Goal: Transaction & Acquisition: Download file/media

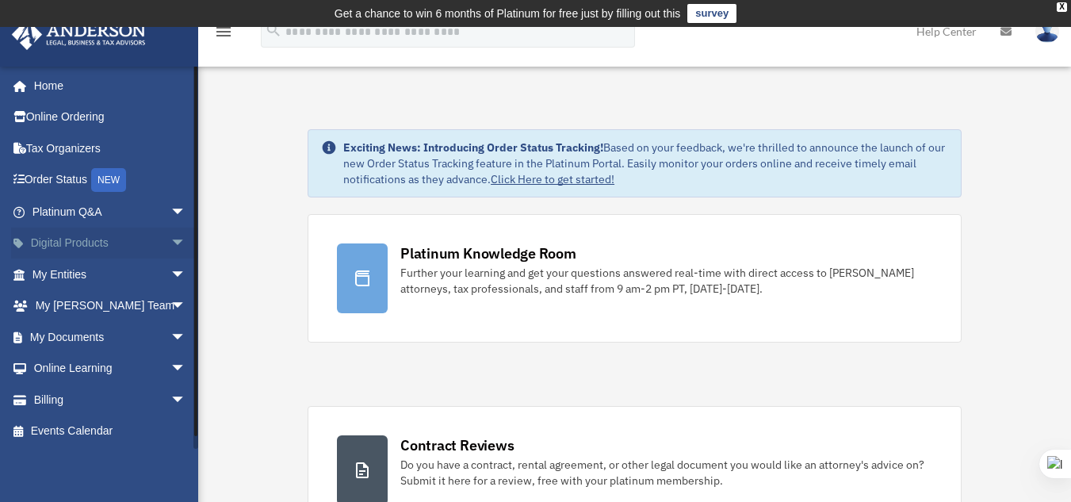
click at [175, 241] on span "arrow_drop_down" at bounding box center [186, 244] width 32 height 33
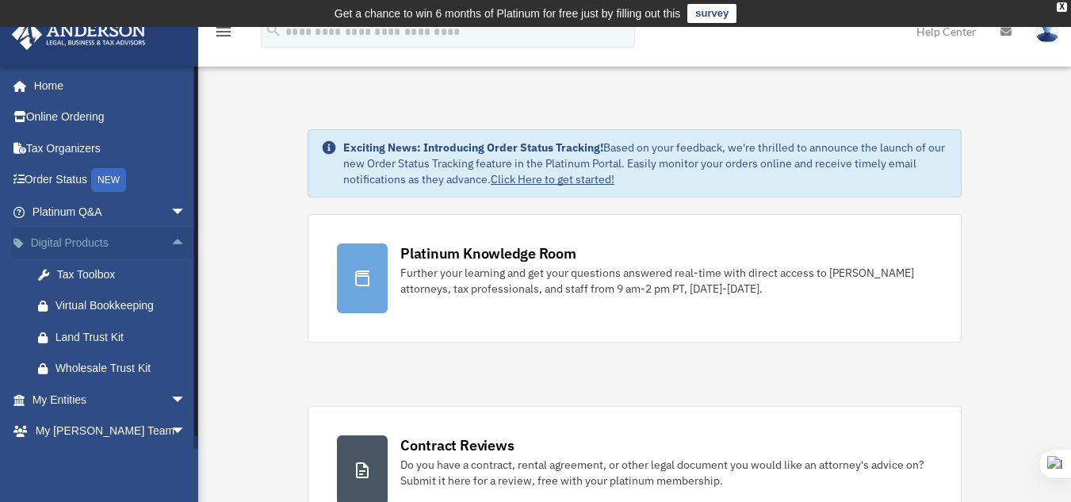
click at [175, 241] on span "arrow_drop_up" at bounding box center [186, 244] width 32 height 33
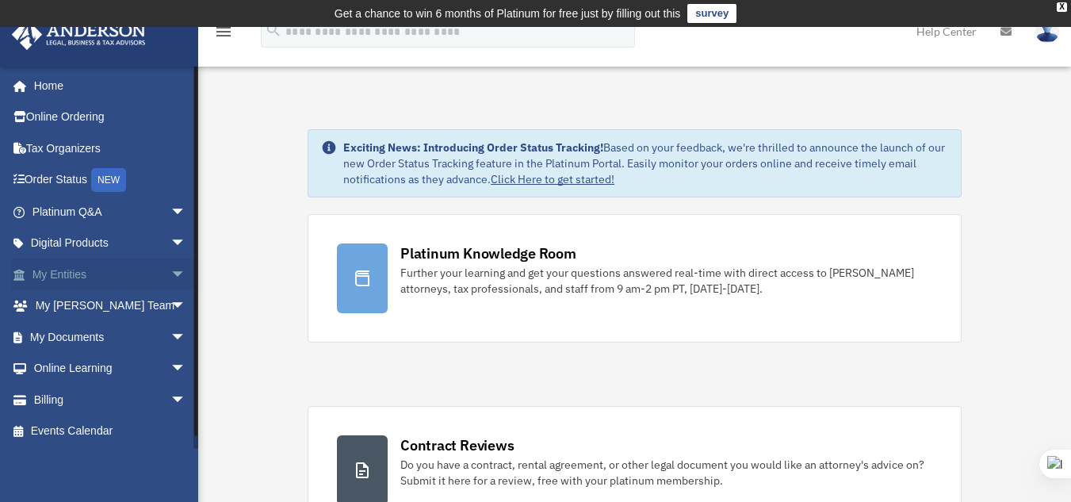
click at [170, 277] on span "arrow_drop_down" at bounding box center [186, 274] width 32 height 33
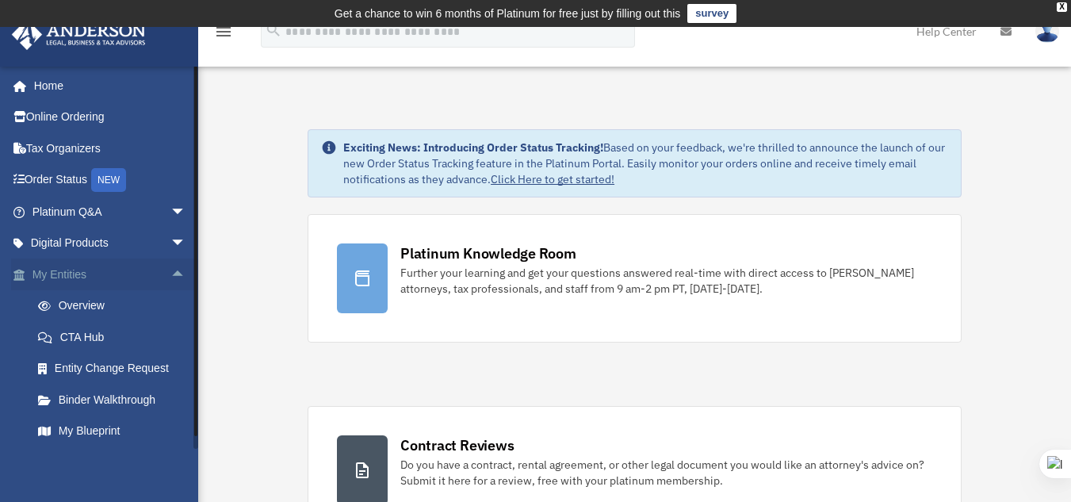
click at [170, 277] on span "arrow_drop_up" at bounding box center [186, 274] width 32 height 33
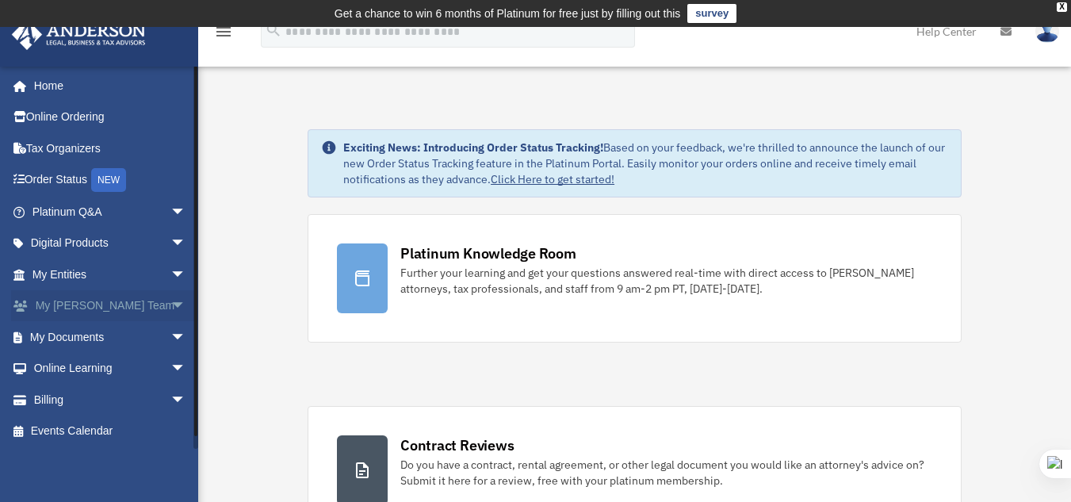
click at [170, 320] on span "arrow_drop_down" at bounding box center [186, 306] width 32 height 33
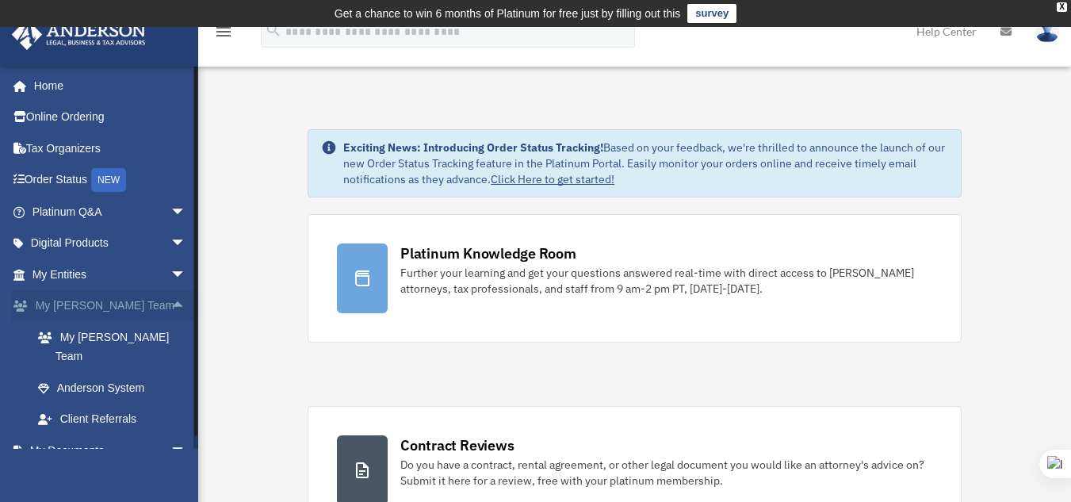
click at [170, 320] on span "arrow_drop_up" at bounding box center [186, 306] width 32 height 33
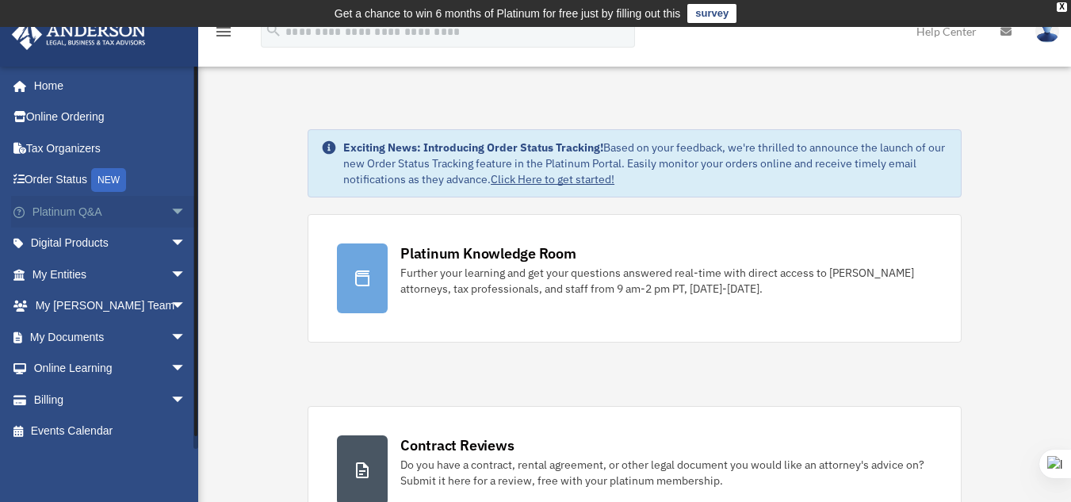
click at [174, 210] on span "arrow_drop_down" at bounding box center [186, 212] width 32 height 33
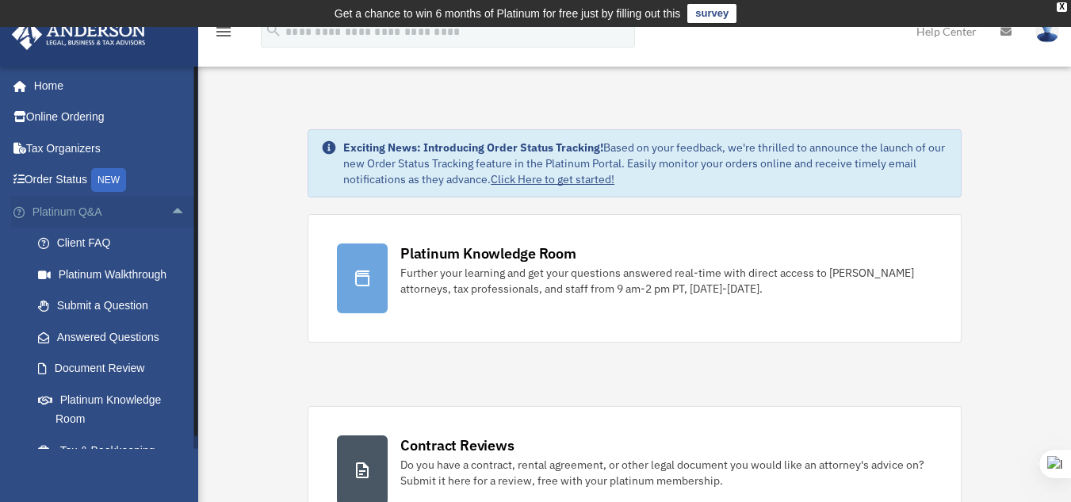
click at [174, 210] on span "arrow_drop_up" at bounding box center [186, 212] width 32 height 33
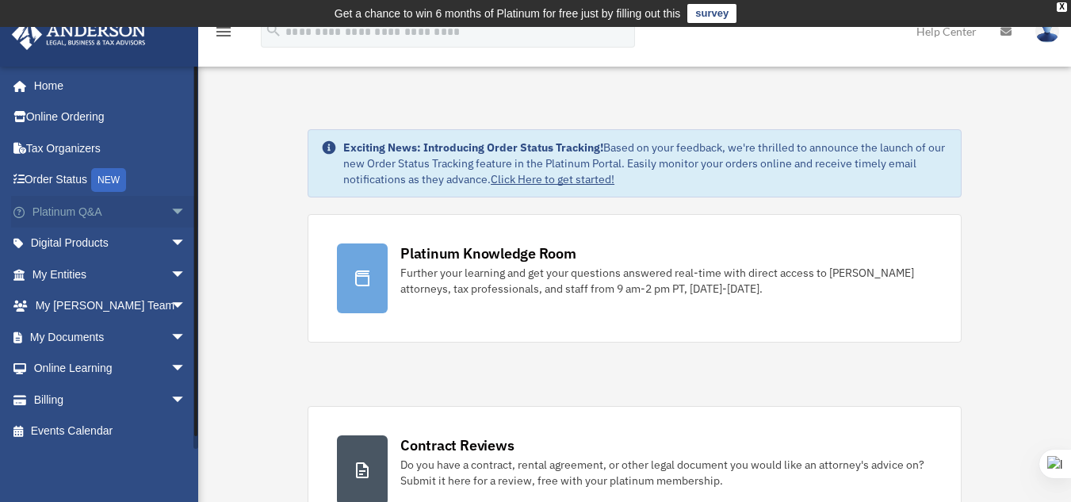
click at [170, 215] on span "arrow_drop_down" at bounding box center [186, 212] width 32 height 33
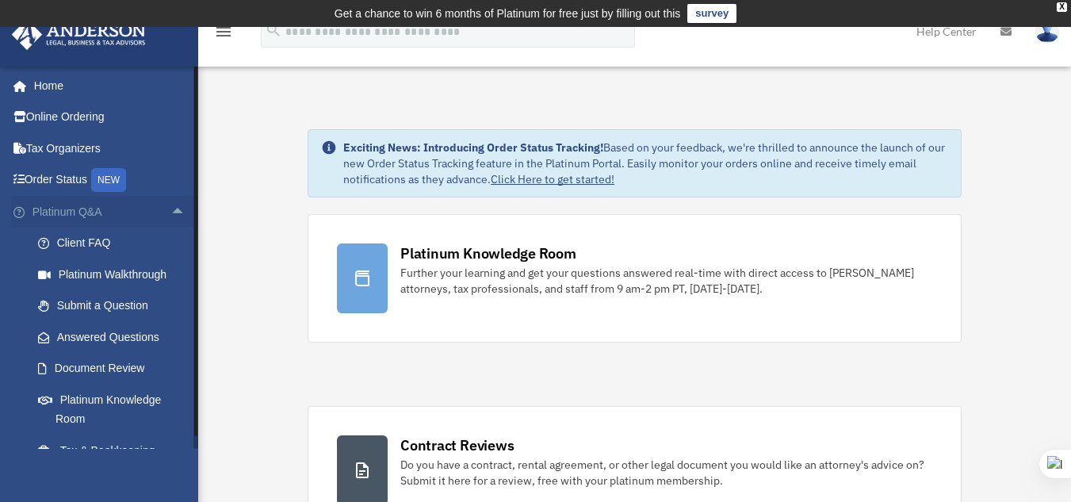
click at [170, 215] on span "arrow_drop_up" at bounding box center [186, 212] width 32 height 33
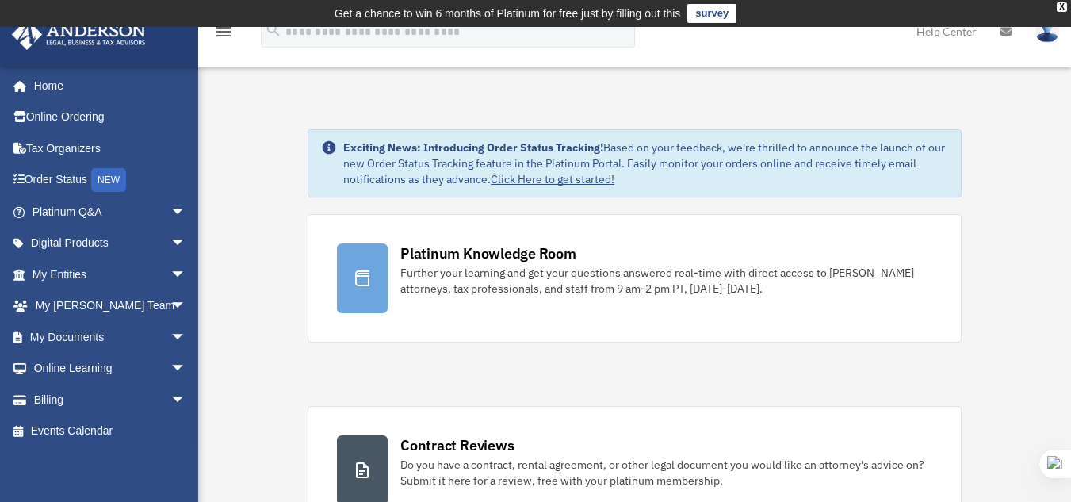
click at [170, 244] on span "arrow_drop_down" at bounding box center [186, 244] width 32 height 33
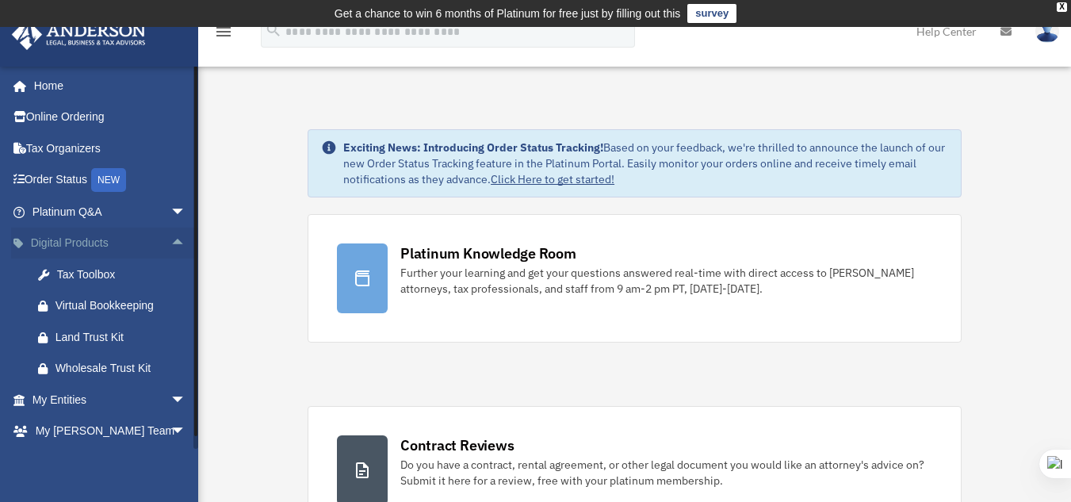
click at [170, 241] on span "arrow_drop_up" at bounding box center [186, 244] width 32 height 33
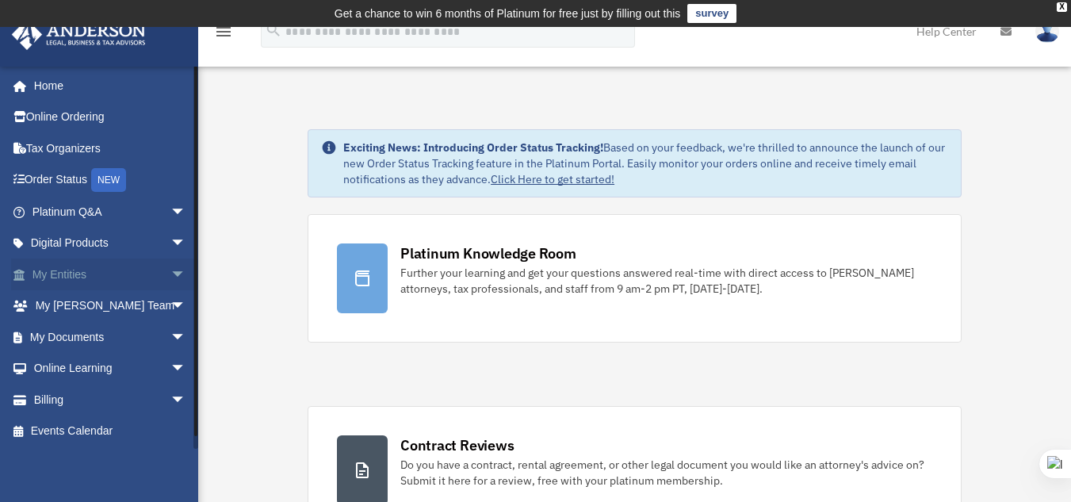
click at [170, 281] on span "arrow_drop_down" at bounding box center [186, 274] width 32 height 33
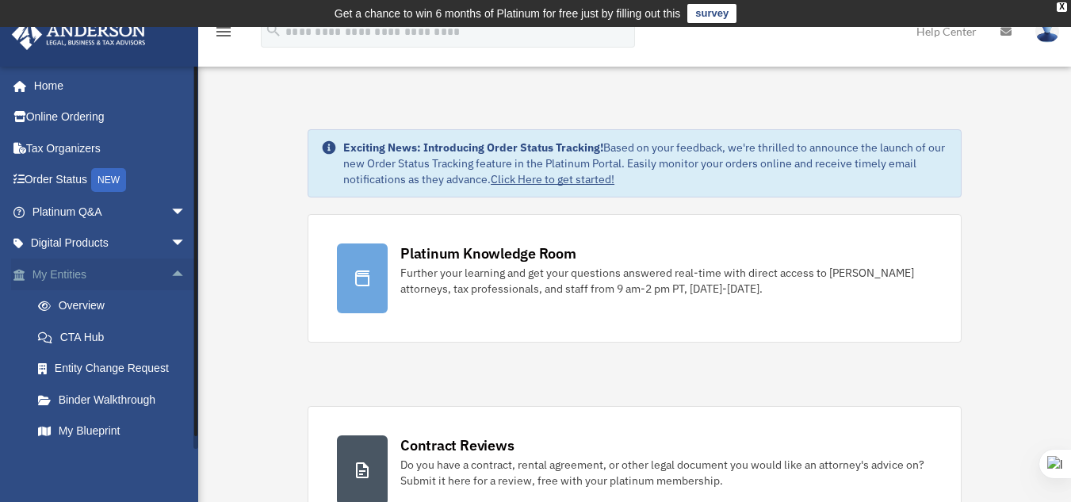
click at [170, 281] on span "arrow_drop_up" at bounding box center [186, 274] width 32 height 33
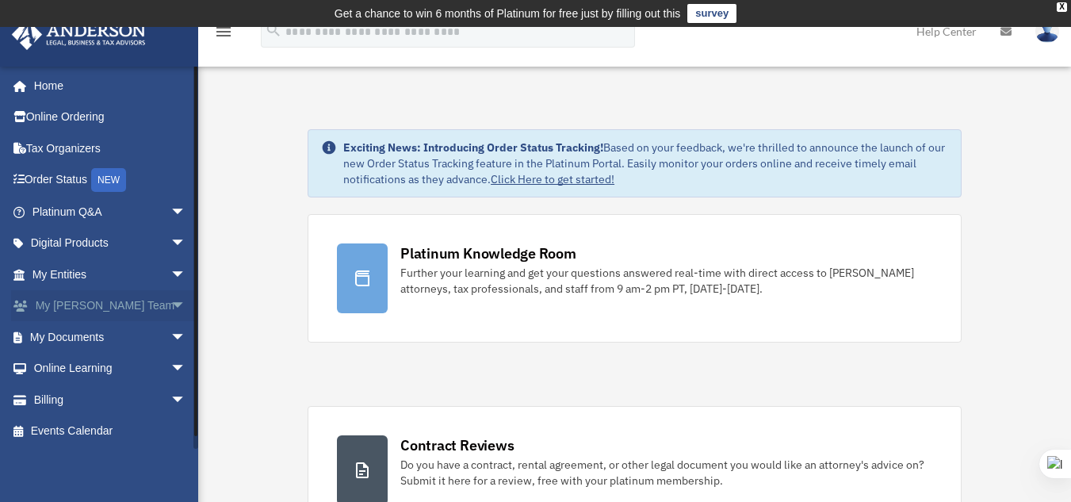
click at [170, 309] on span "arrow_drop_down" at bounding box center [186, 306] width 32 height 33
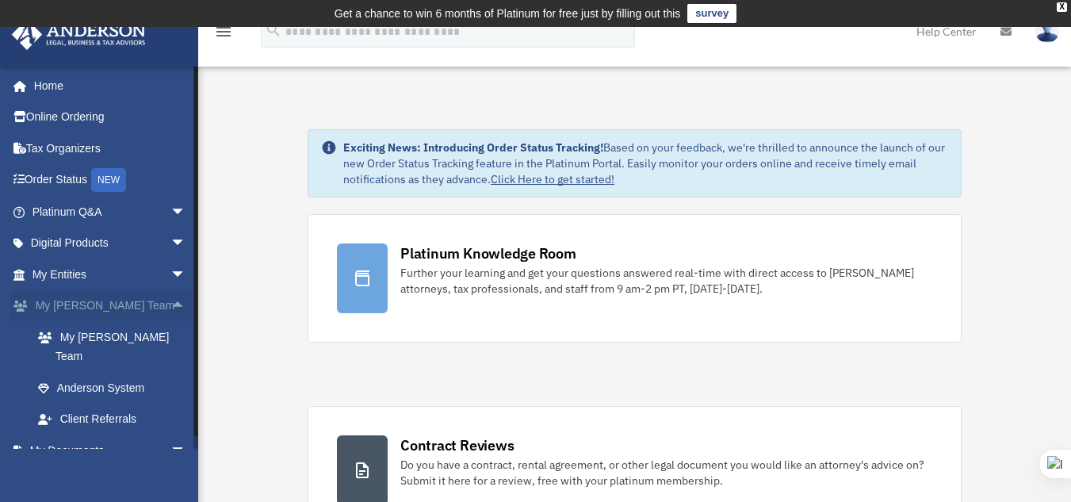
click at [170, 309] on span "arrow_drop_up" at bounding box center [186, 306] width 32 height 33
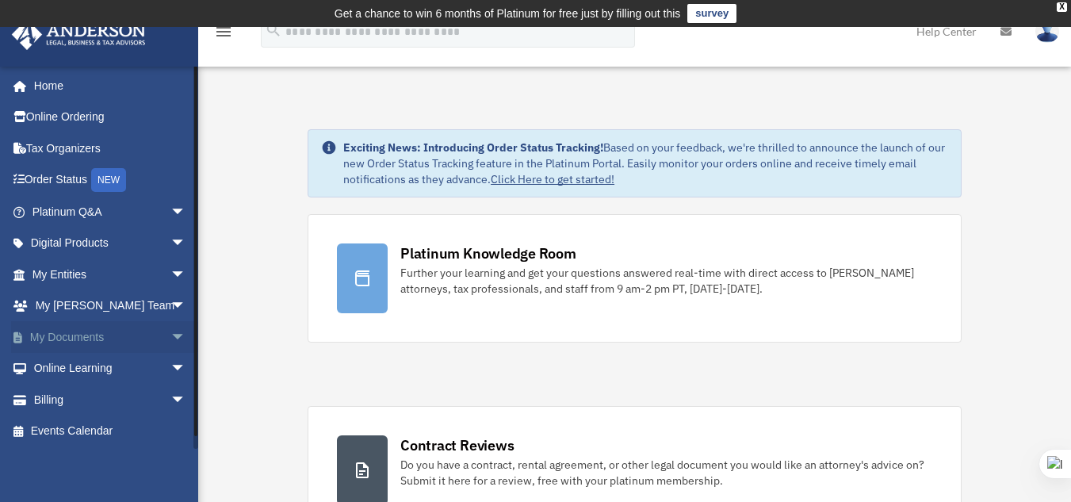
click at [170, 330] on span "arrow_drop_down" at bounding box center [186, 337] width 32 height 33
click at [88, 368] on link "Box" at bounding box center [116, 369] width 188 height 32
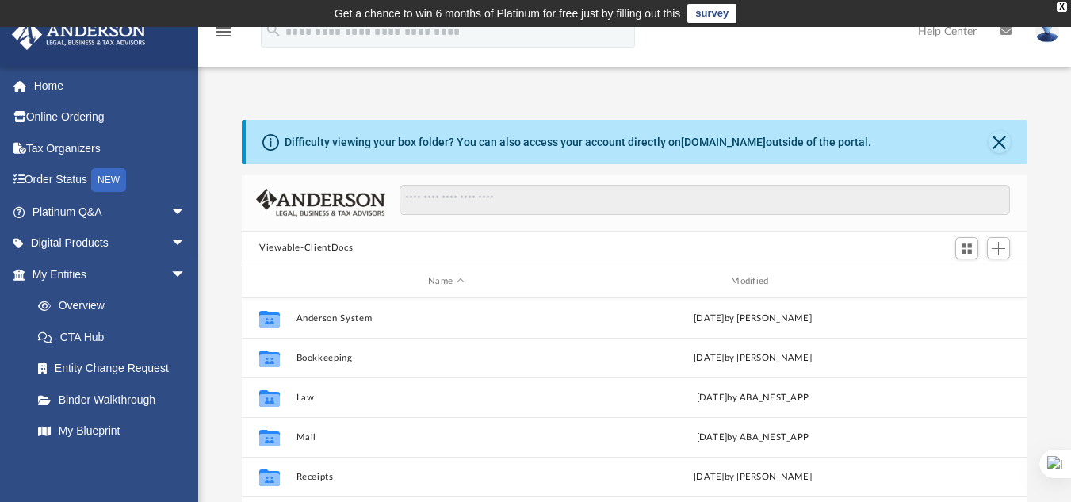
scroll to position [349, 774]
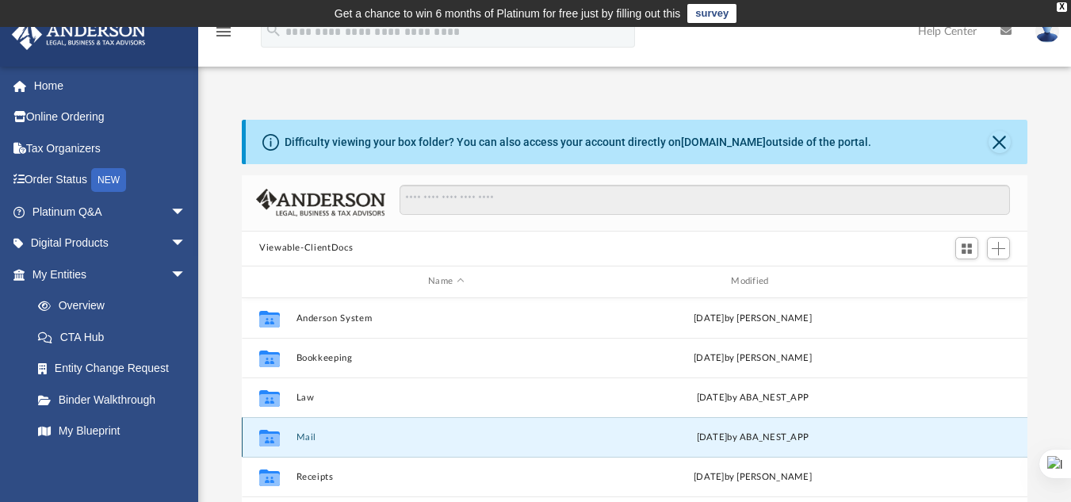
click at [308, 437] on button "Mail" at bounding box center [447, 436] width 300 height 10
click at [683, 447] on div "Collaborated Folder Mail [DATE] by ABA_NEST_APP" at bounding box center [635, 437] width 786 height 40
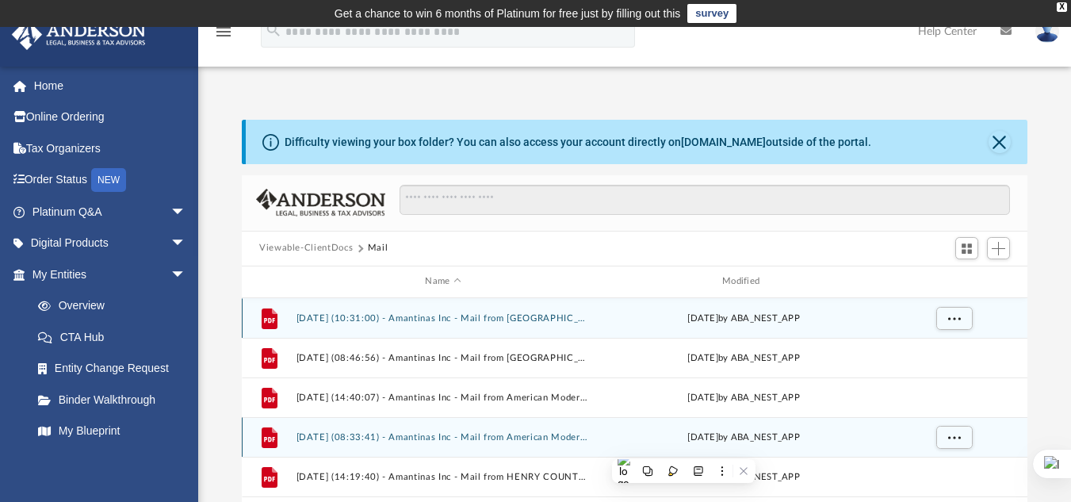
scroll to position [300, 774]
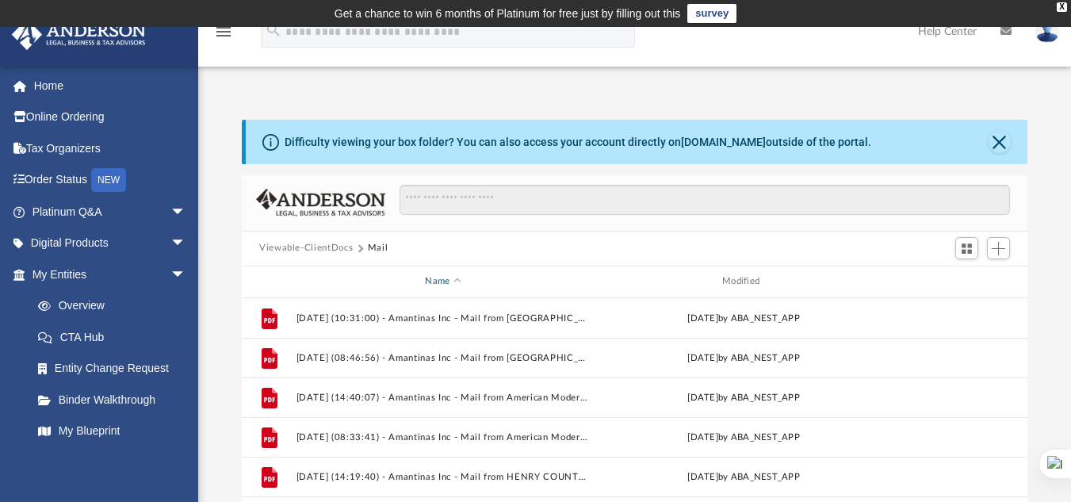
click at [457, 283] on span "Name" at bounding box center [457, 281] width 6 height 6
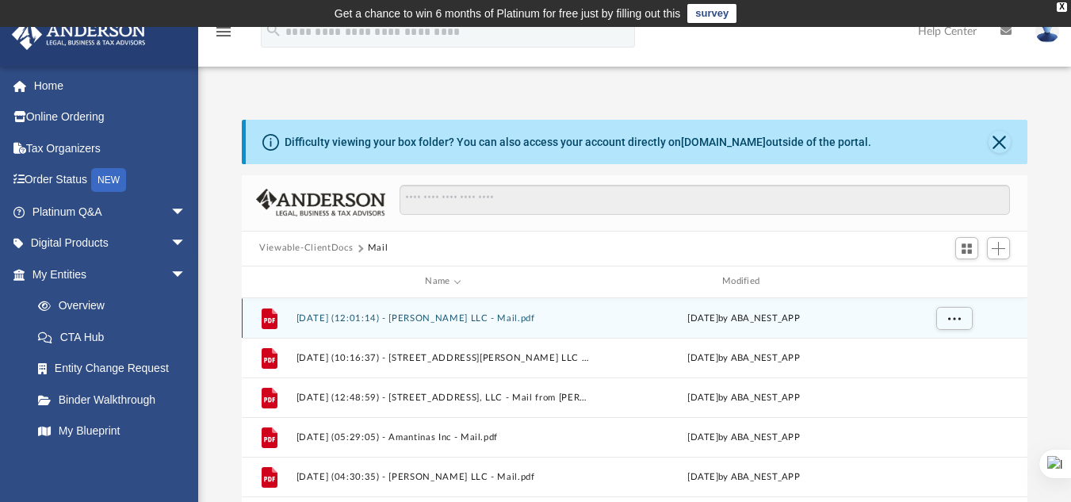
click at [499, 320] on button "[DATE] (12:01:14) - [PERSON_NAME] LLC - Mail.pdf" at bounding box center [444, 317] width 294 height 10
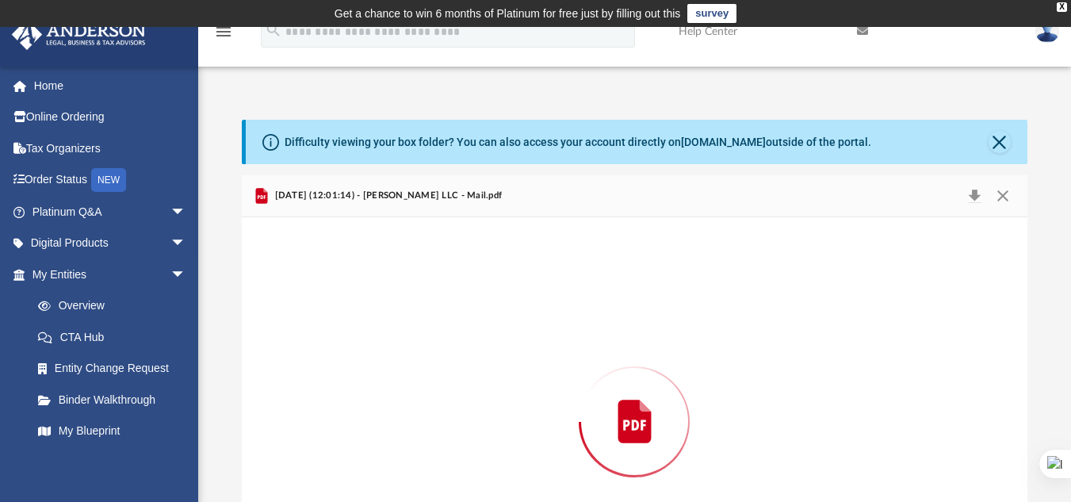
scroll to position [124, 0]
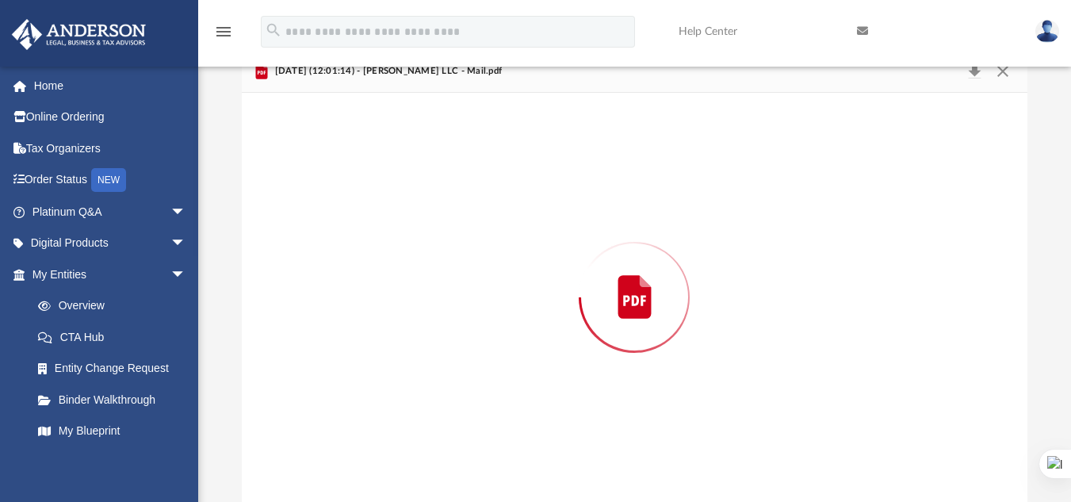
click at [499, 320] on div "Preview" at bounding box center [635, 297] width 786 height 409
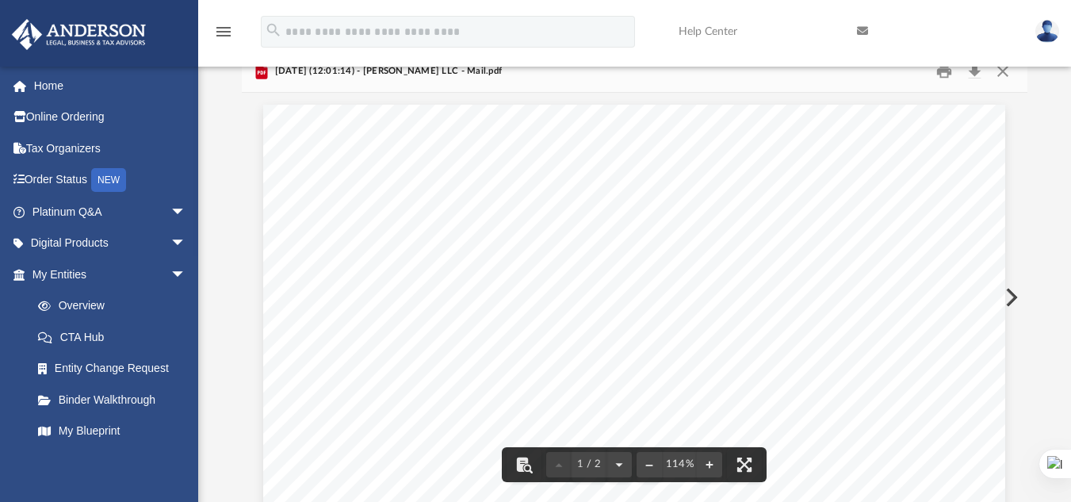
click at [214, 186] on div "Difficulty viewing your box folder? You can also access your account directly o…" at bounding box center [634, 248] width 873 height 507
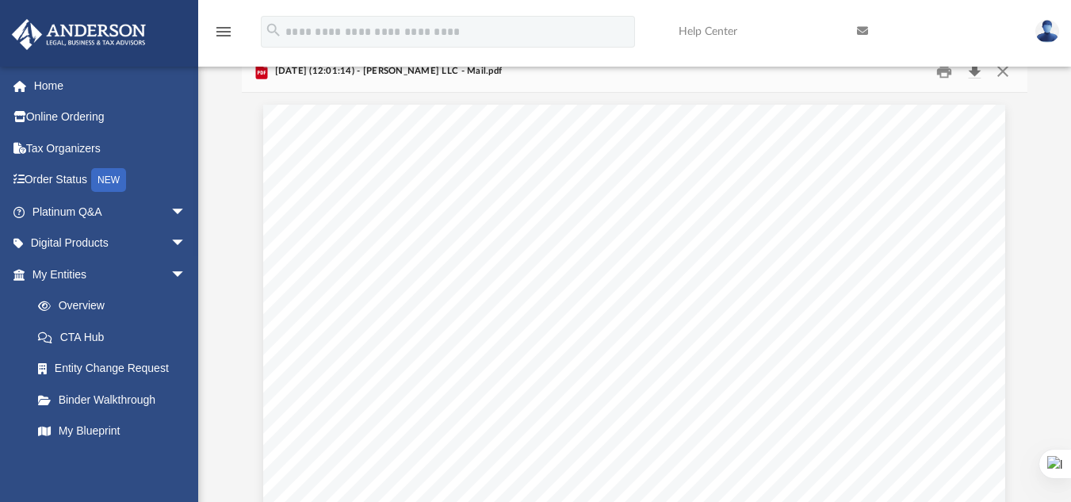
click at [971, 77] on button "Download" at bounding box center [974, 71] width 29 height 25
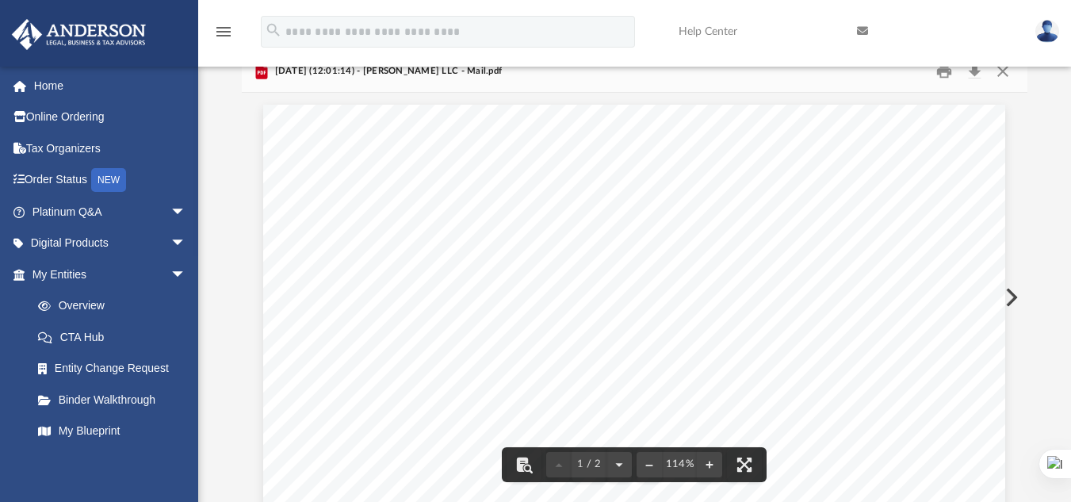
click at [1006, 293] on button "Preview" at bounding box center [1010, 297] width 35 height 44
click at [968, 78] on button "Download" at bounding box center [974, 71] width 29 height 25
click at [1007, 309] on button "Preview" at bounding box center [1010, 297] width 35 height 44
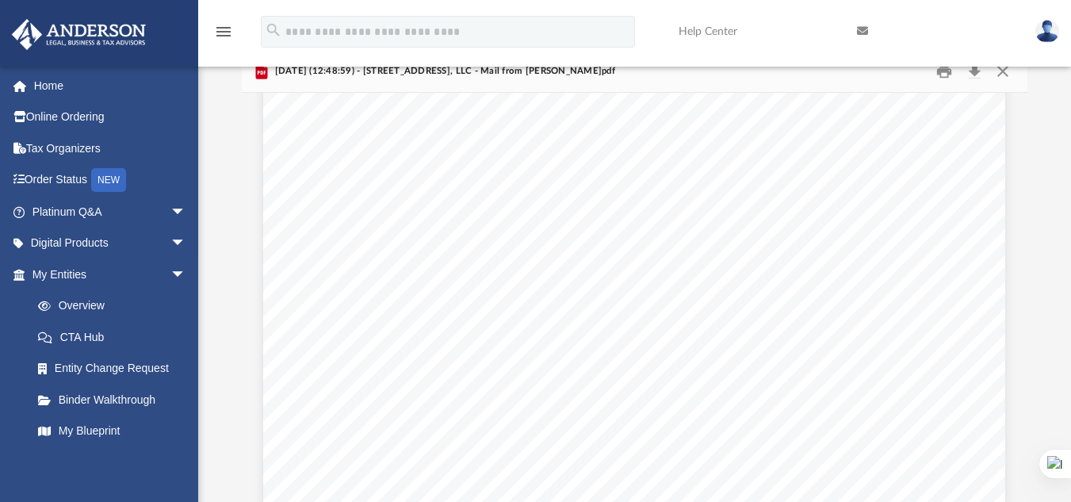
scroll to position [0, 0]
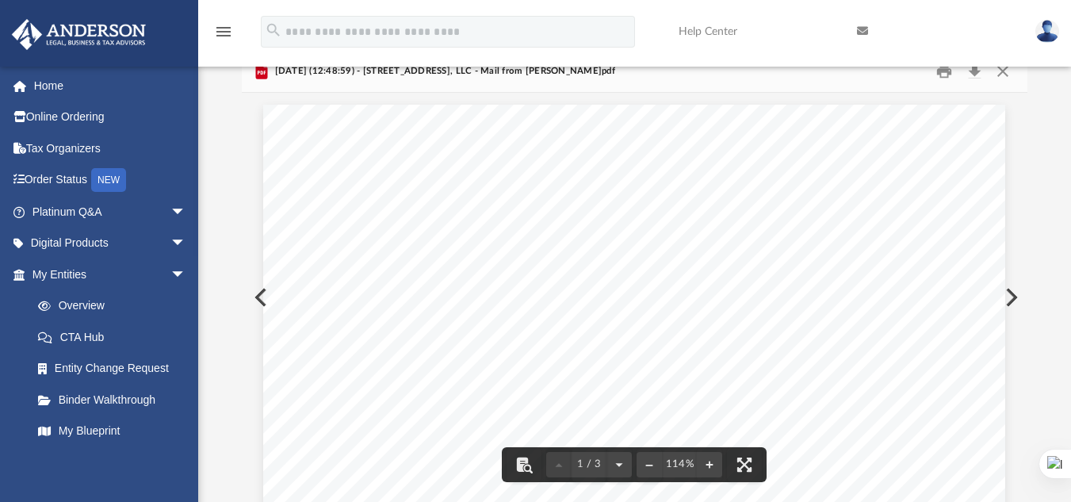
click at [1067, 147] on div "Difficulty viewing your box folder? You can also access your account directly o…" at bounding box center [634, 248] width 873 height 507
click at [975, 78] on button "Download" at bounding box center [974, 71] width 29 height 25
click at [1010, 297] on button "Preview" at bounding box center [1010, 297] width 35 height 44
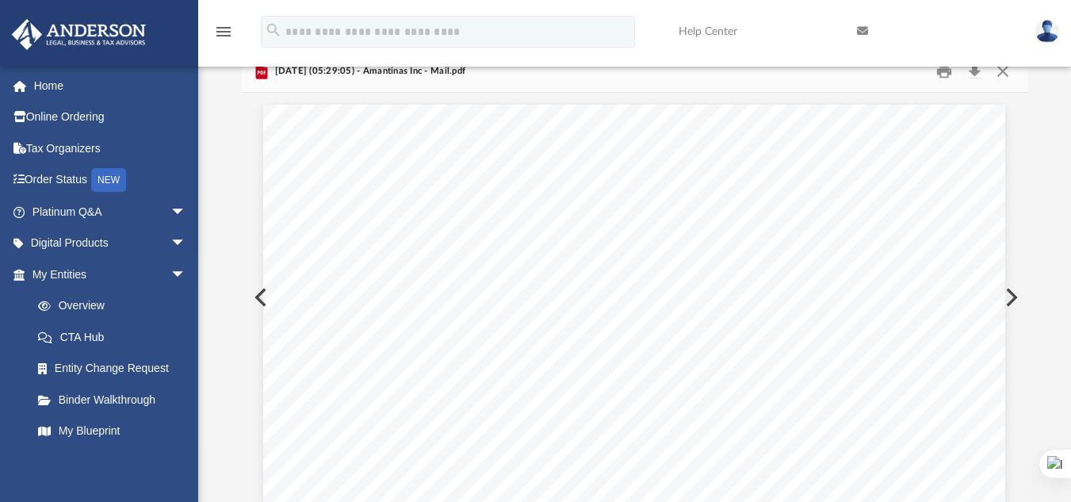
click at [1012, 297] on button "Preview" at bounding box center [1010, 297] width 35 height 44
